Goal: Task Accomplishment & Management: Use online tool/utility

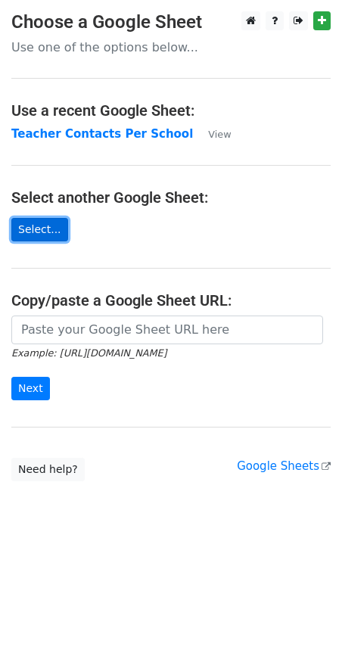
click at [36, 231] on link "Select..." at bounding box center [39, 229] width 57 height 23
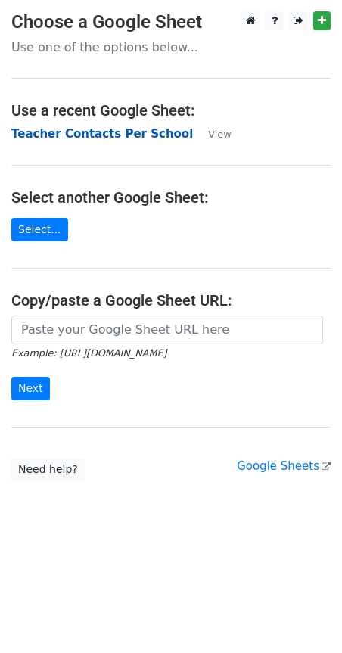
click at [127, 135] on strong "Teacher Contacts Per School" at bounding box center [101, 134] width 181 height 14
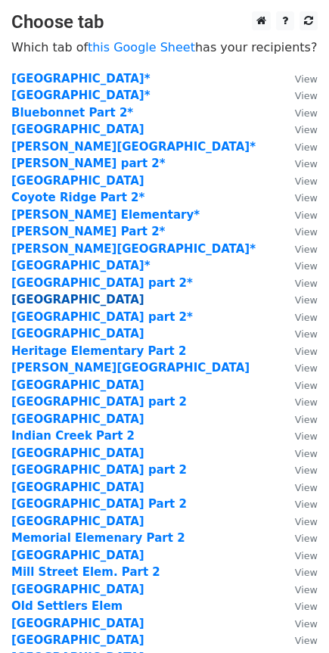
click at [85, 294] on strong "[GEOGRAPHIC_DATA]" at bounding box center [77, 300] width 133 height 14
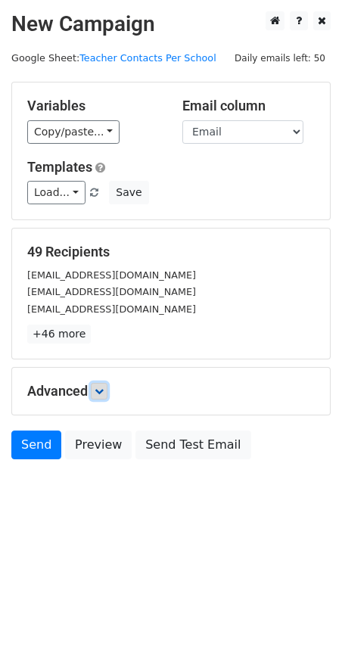
click at [101, 391] on icon at bounding box center [99, 390] width 9 height 9
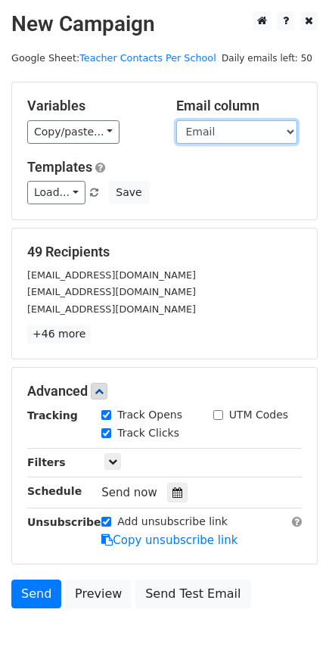
click at [206, 133] on select "Name Position Email Contacted?" at bounding box center [236, 131] width 121 height 23
click at [141, 150] on div "Variables Copy/paste... {{Name}} {{Position }} {{Email}} {{Contacted?}} Email c…" at bounding box center [164, 150] width 305 height 137
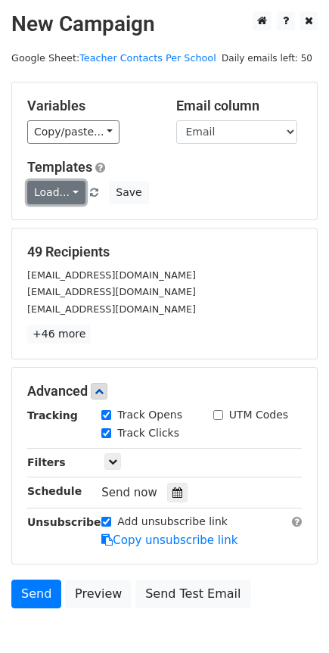
click at [48, 200] on link "Load..." at bounding box center [56, 192] width 58 height 23
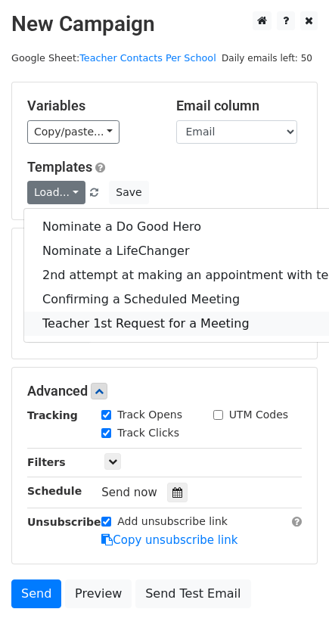
click at [67, 319] on link "Teacher 1st Request for a Meeting" at bounding box center [205, 324] width 363 height 24
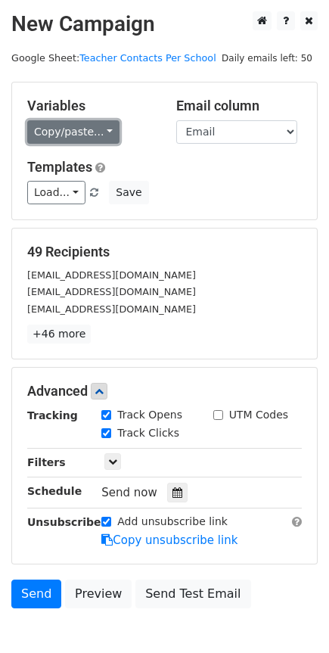
click at [50, 125] on link "Copy/paste..." at bounding box center [73, 131] width 92 height 23
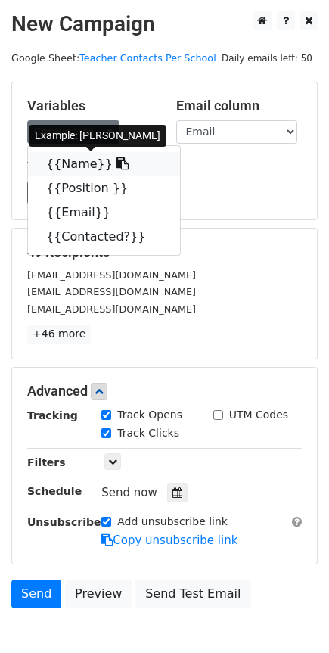
click at [58, 168] on link "{{Name}}" at bounding box center [104, 164] width 152 height 24
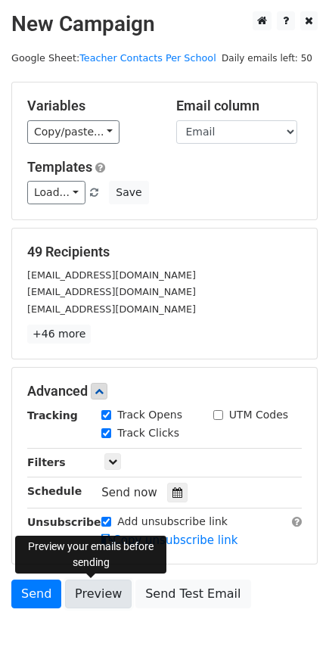
click at [84, 598] on link "Preview" at bounding box center [98, 593] width 67 height 29
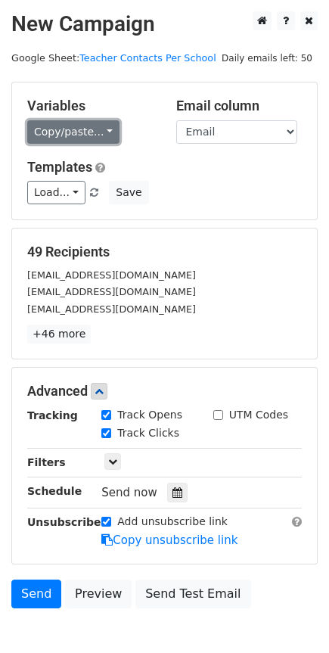
click at [66, 132] on link "Copy/paste..." at bounding box center [73, 131] width 92 height 23
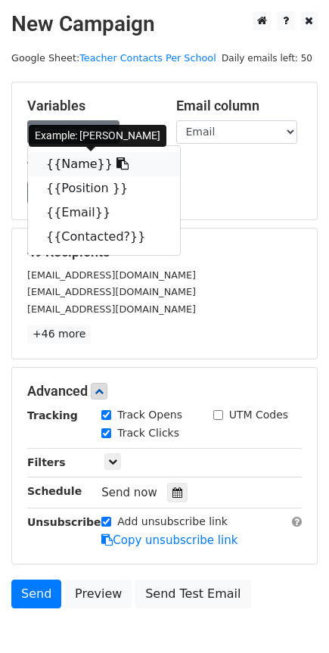
click at [116, 158] on icon at bounding box center [122, 163] width 12 height 12
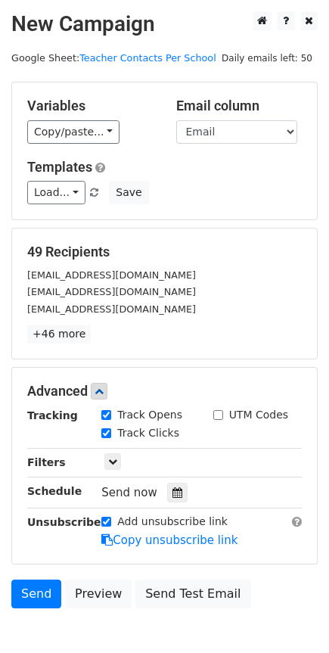
scroll to position [83, 0]
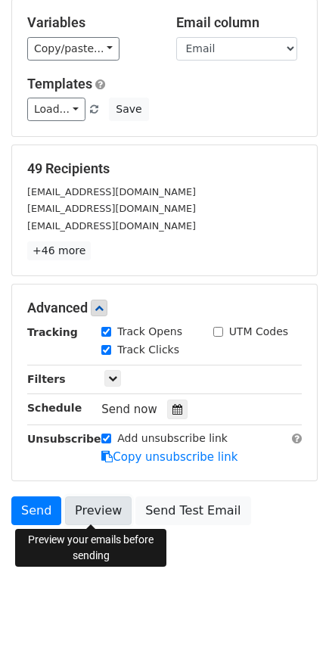
click at [101, 510] on link "Preview" at bounding box center [98, 510] width 67 height 29
